Goal: Task Accomplishment & Management: Manage account settings

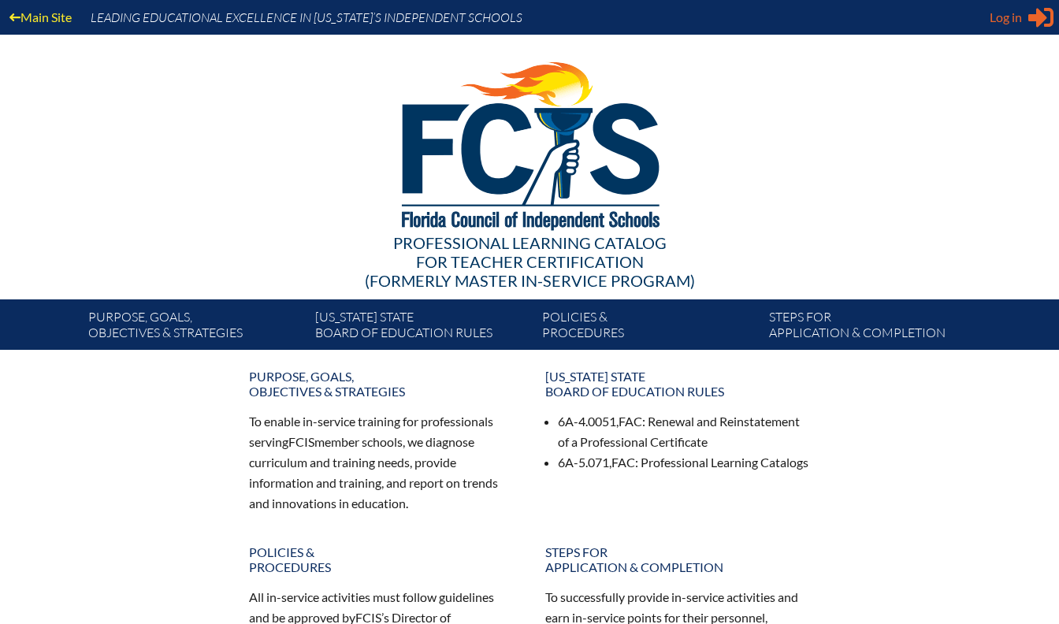
click at [1011, 17] on span "Log in" at bounding box center [1005, 17] width 32 height 19
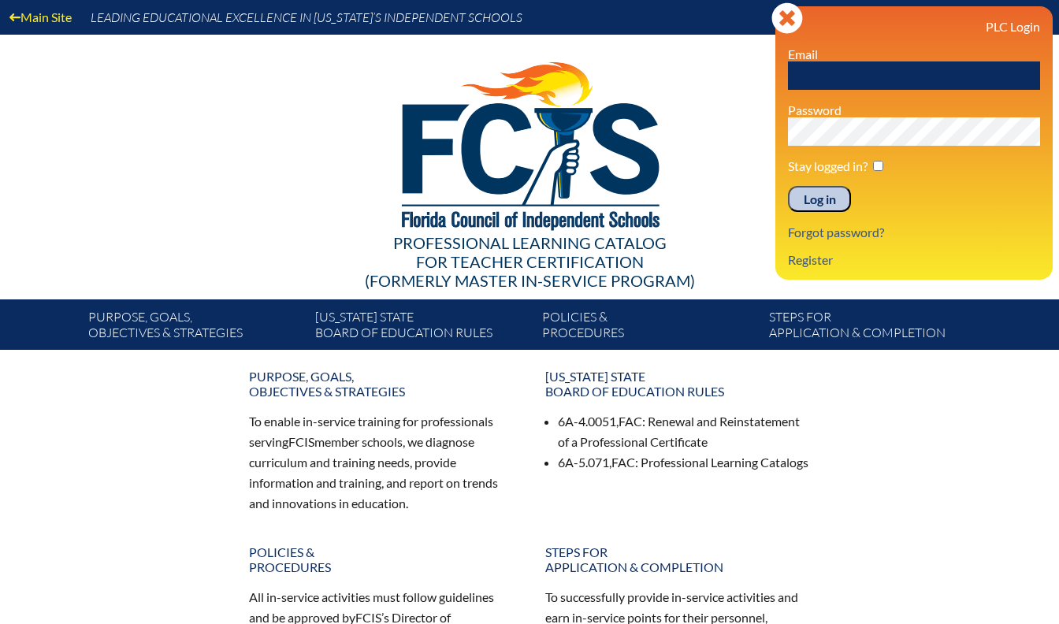
click at [938, 71] on input "text" at bounding box center [914, 75] width 252 height 28
type input "[EMAIL_ADDRESS][DOMAIN_NAME]"
click at [823, 199] on input "Log in" at bounding box center [819, 199] width 63 height 27
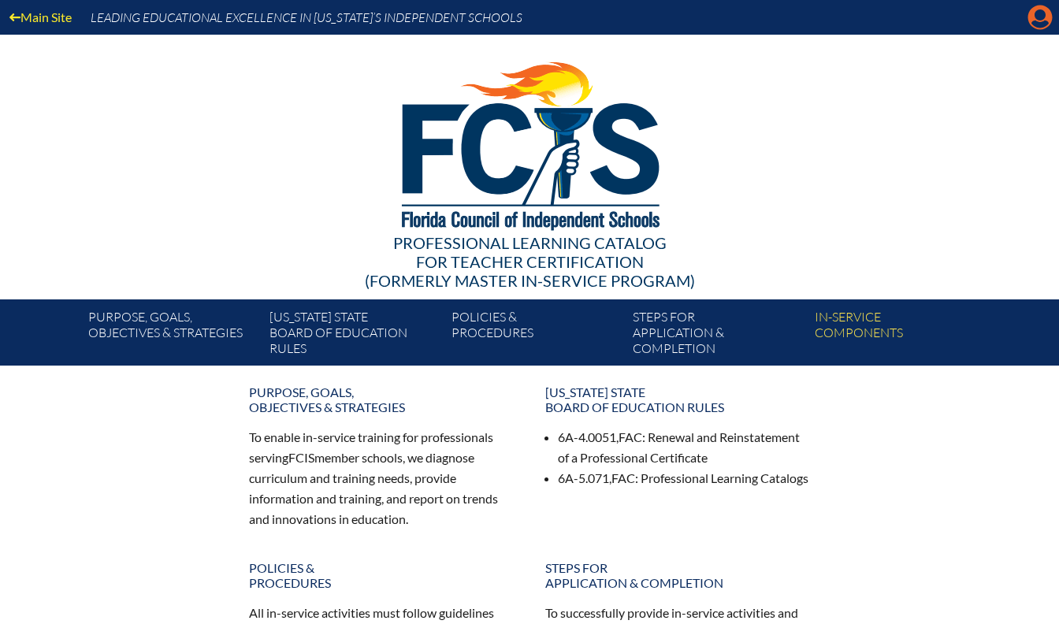
click at [1043, 18] on icon "Manage account" at bounding box center [1039, 17] width 25 height 25
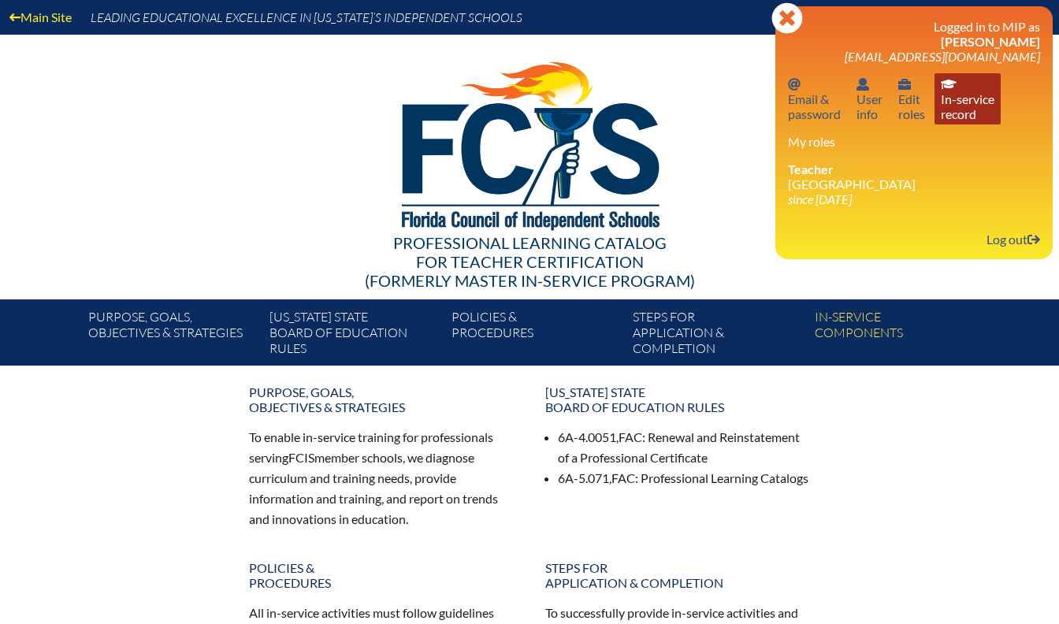
click at [965, 117] on link "In-service record In-service record" at bounding box center [967, 98] width 66 height 51
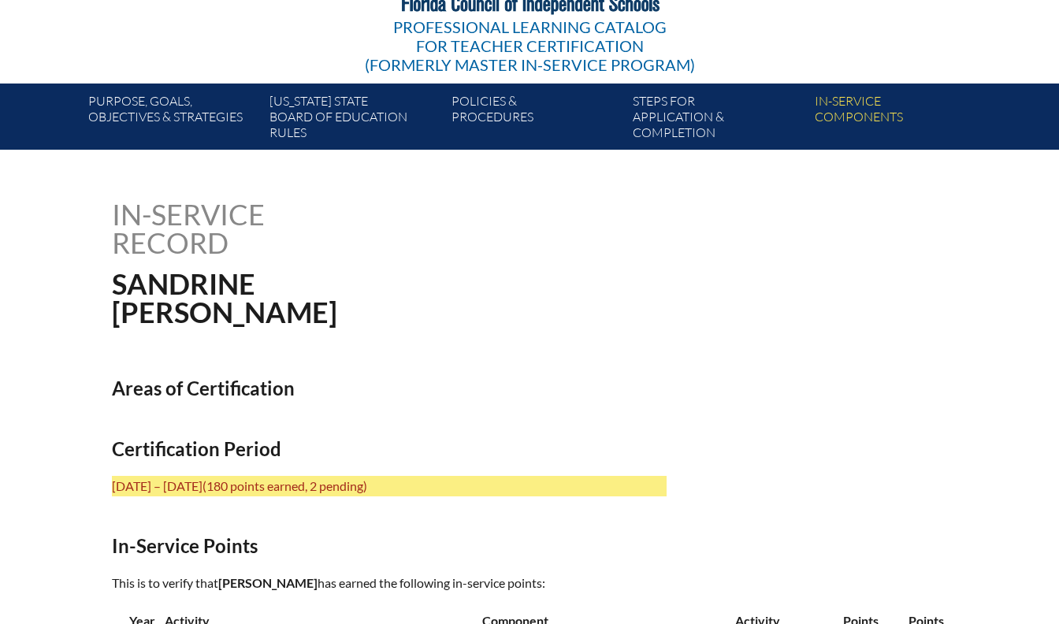
scroll to position [217, 0]
